Goal: Information Seeking & Learning: Learn about a topic

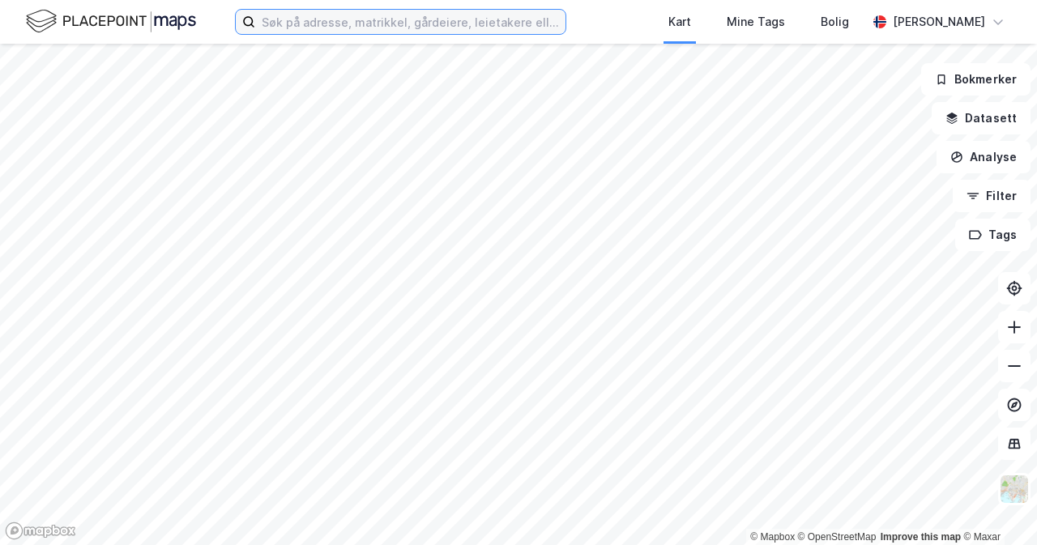
click at [328, 22] on input at bounding box center [410, 22] width 310 height 24
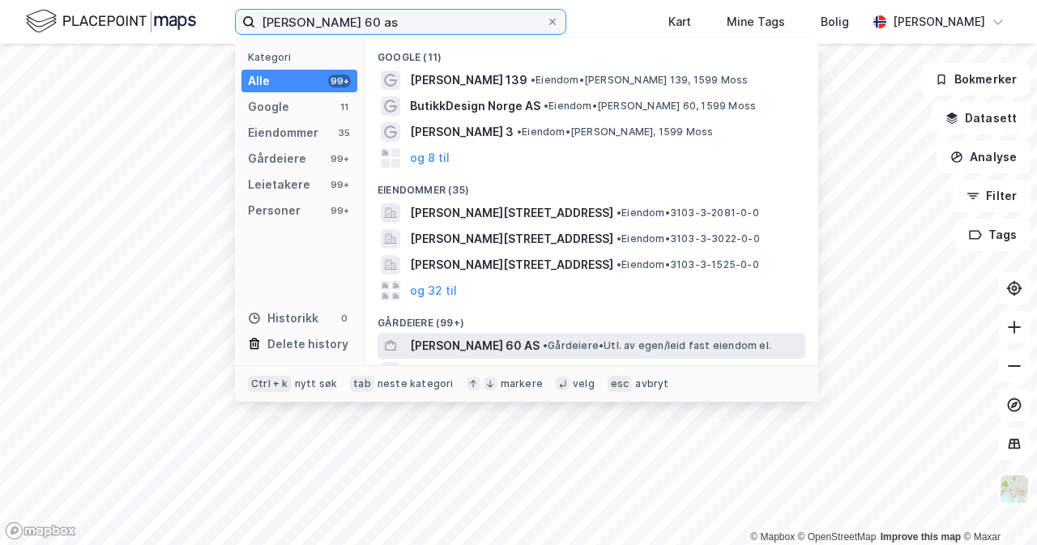
type input "[PERSON_NAME] 60 as"
click at [678, 340] on span "• Gårdeiere • Utl. av egen/leid fast eiendom el." at bounding box center [657, 346] width 229 height 13
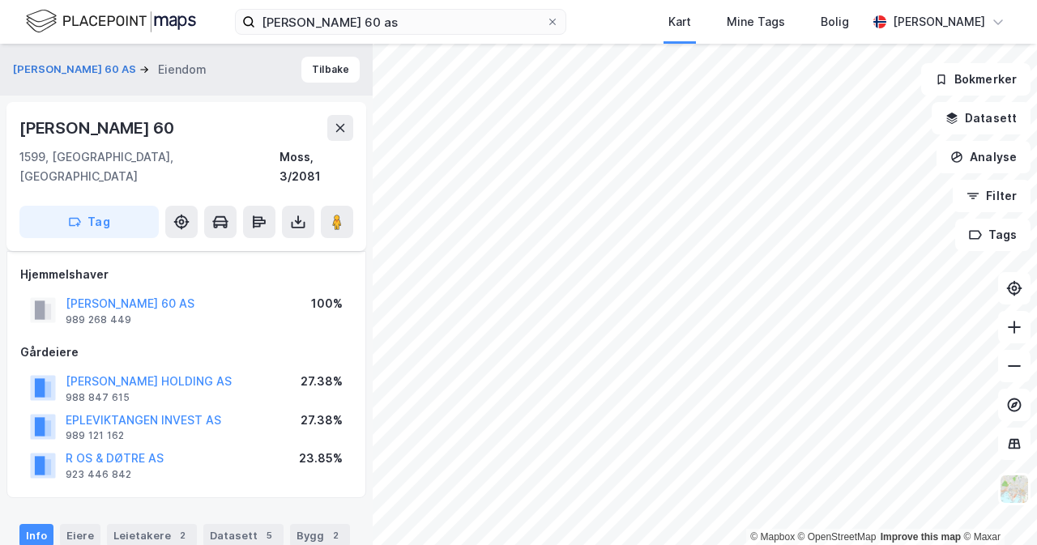
scroll to position [243, 0]
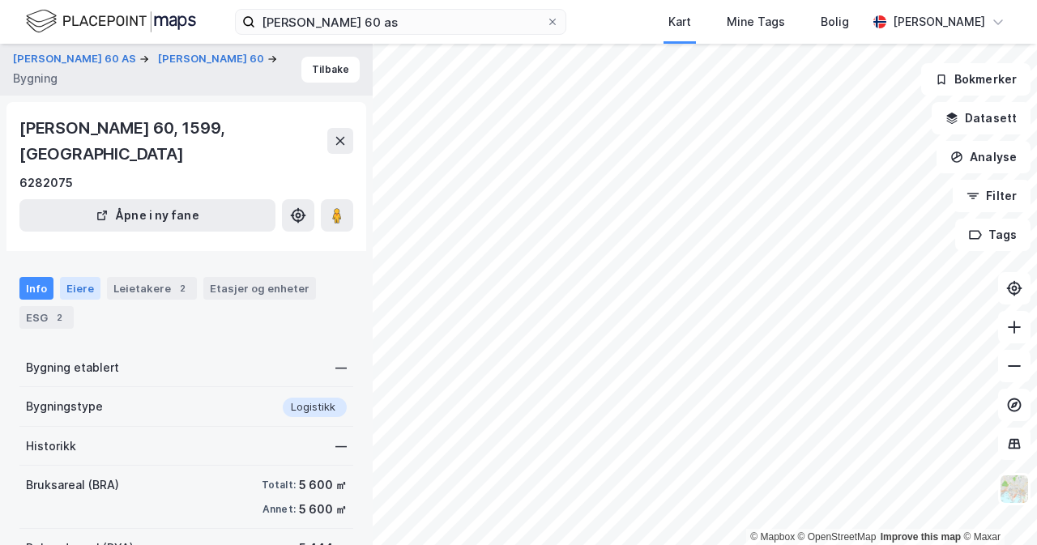
click at [80, 277] on div "Eiere" at bounding box center [80, 288] width 41 height 23
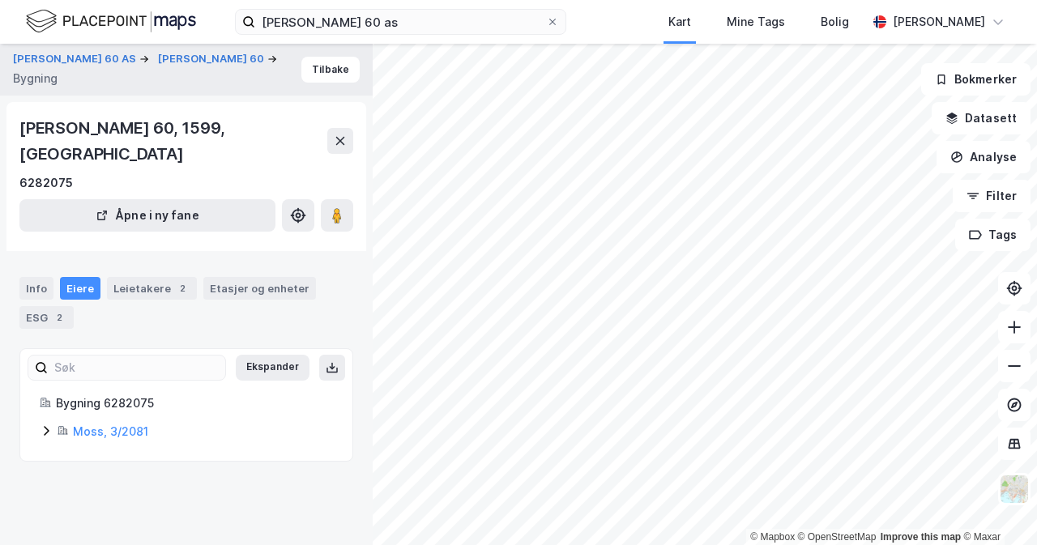
click at [47, 425] on icon at bounding box center [46, 431] width 13 height 13
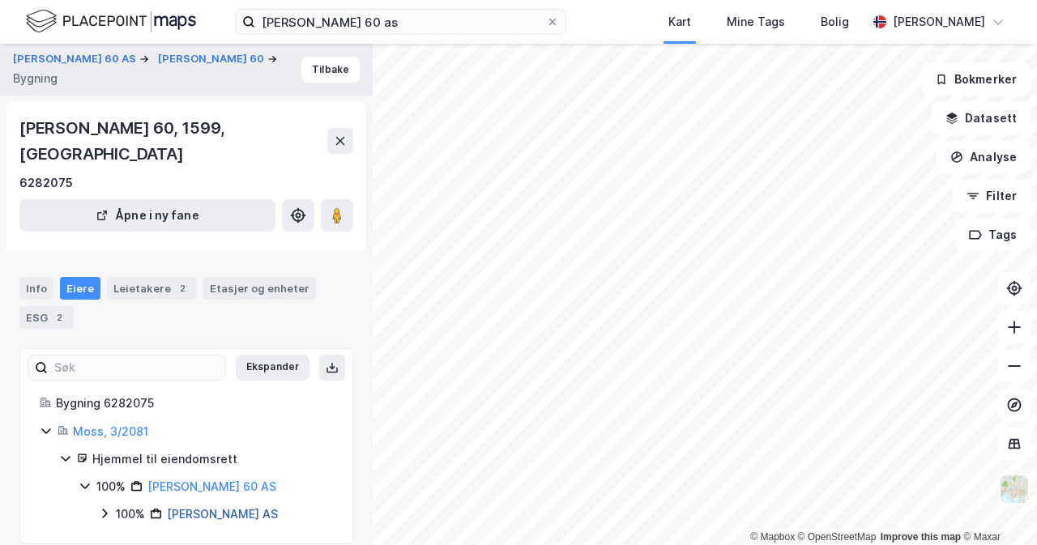
click at [232, 507] on link "[PERSON_NAME] AS" at bounding box center [222, 514] width 111 height 14
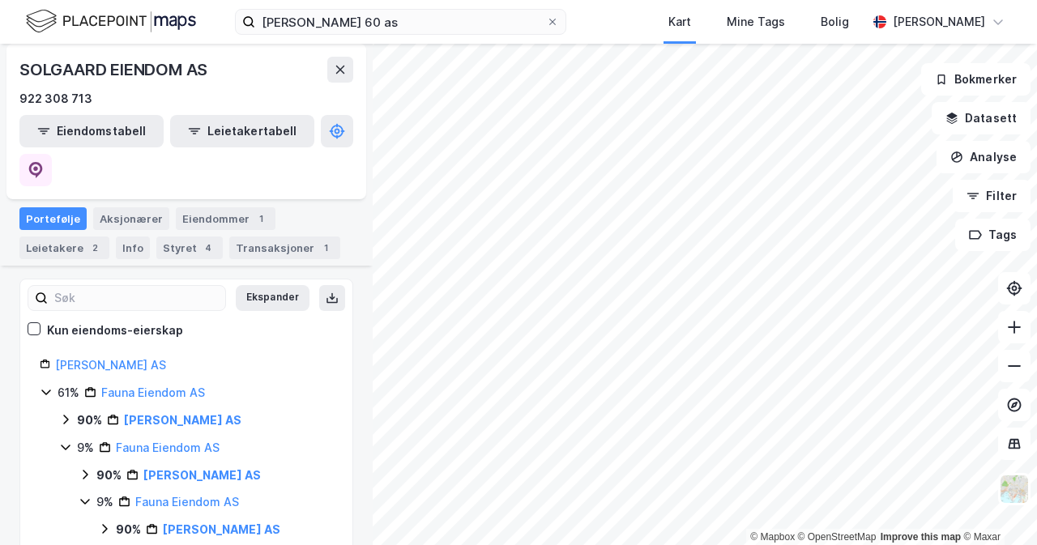
scroll to position [324, 0]
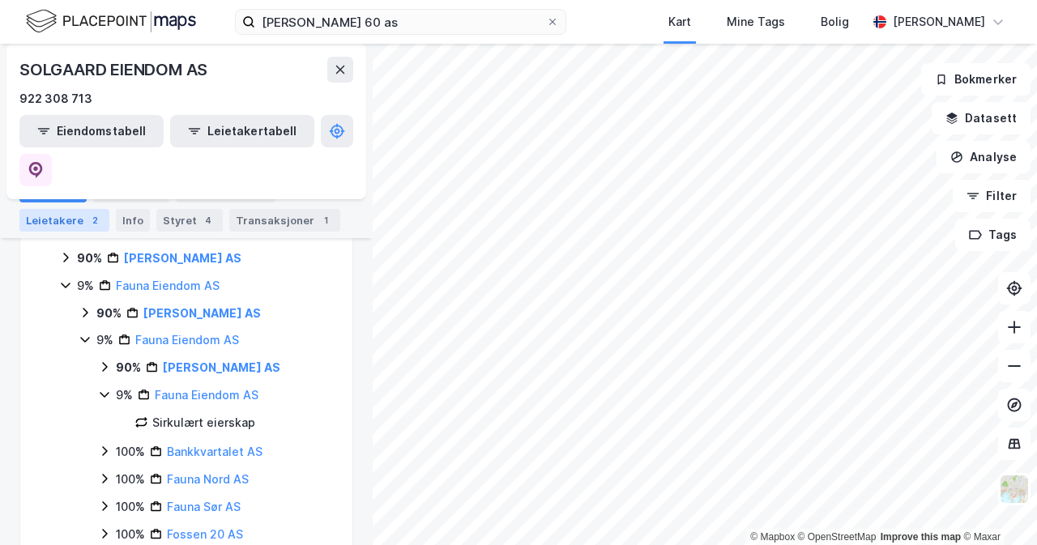
click at [88, 216] on div "2" at bounding box center [95, 220] width 16 height 16
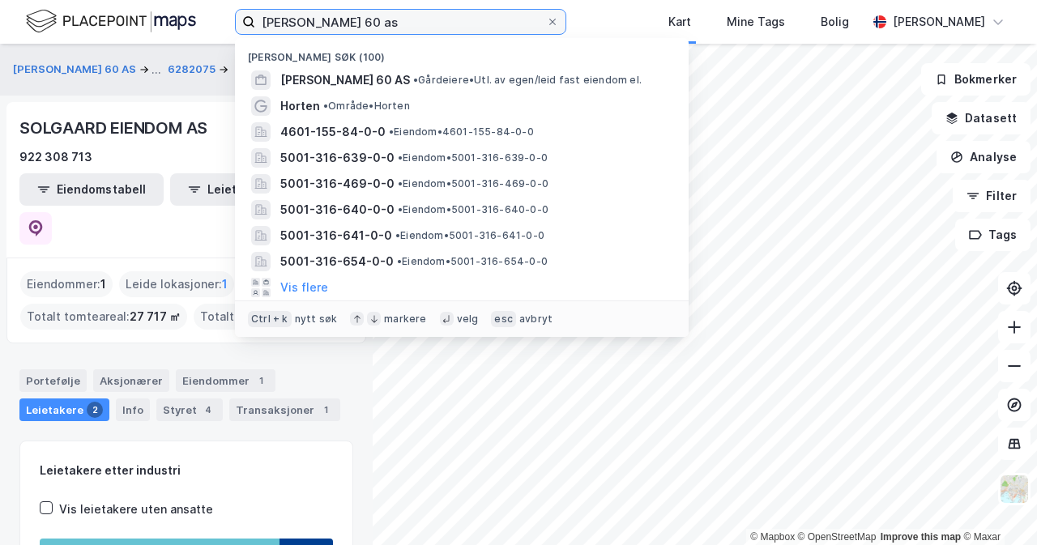
drag, startPoint x: 389, startPoint y: 28, endPoint x: 246, endPoint y: 28, distance: 143.4
click at [246, 28] on label "[PERSON_NAME] 60 as" at bounding box center [400, 22] width 331 height 26
